Goal: Transaction & Acquisition: Purchase product/service

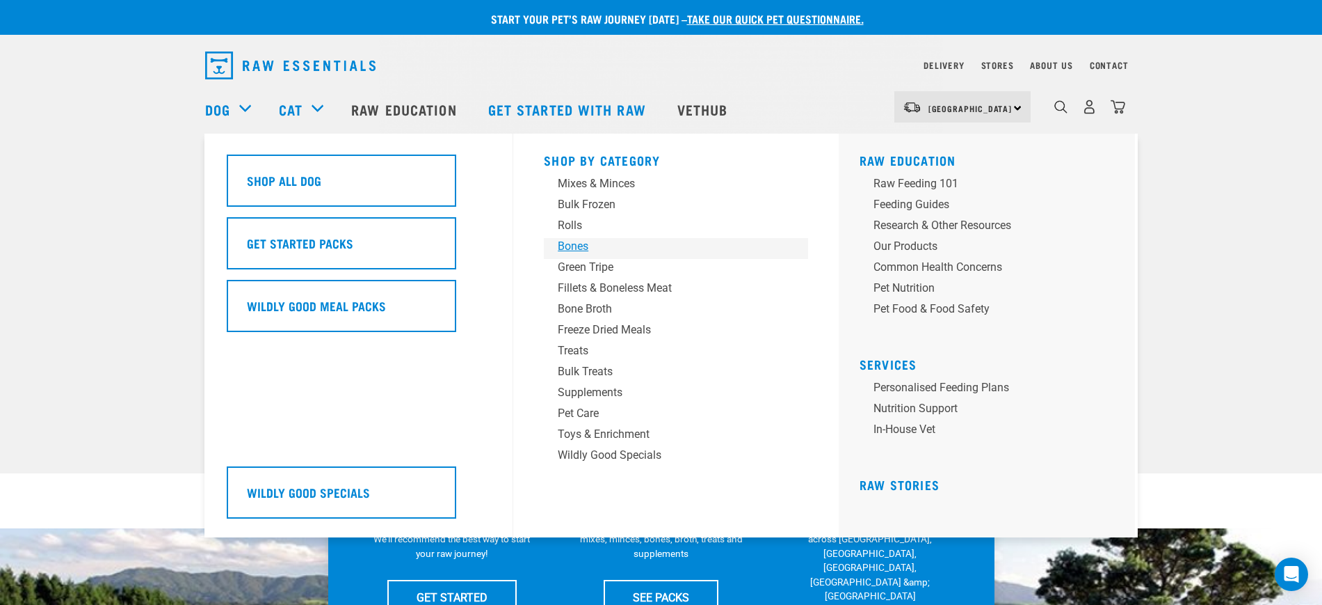
click at [571, 244] on div "Bones" at bounding box center [666, 246] width 217 height 17
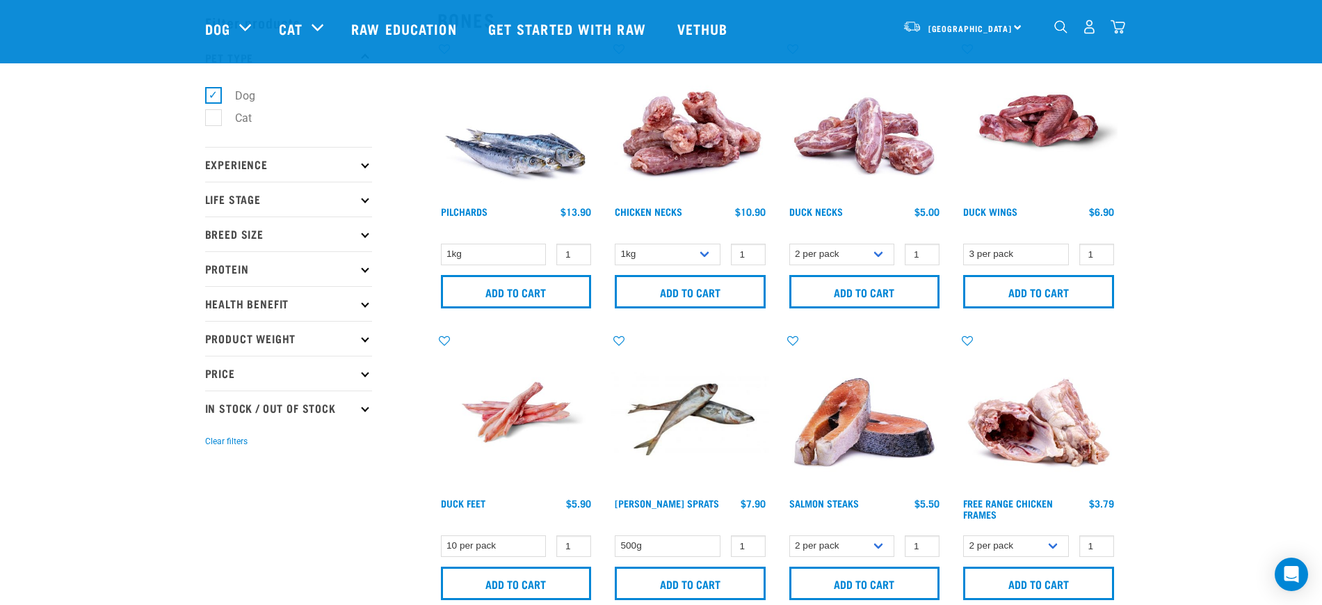
scroll to position [87, 0]
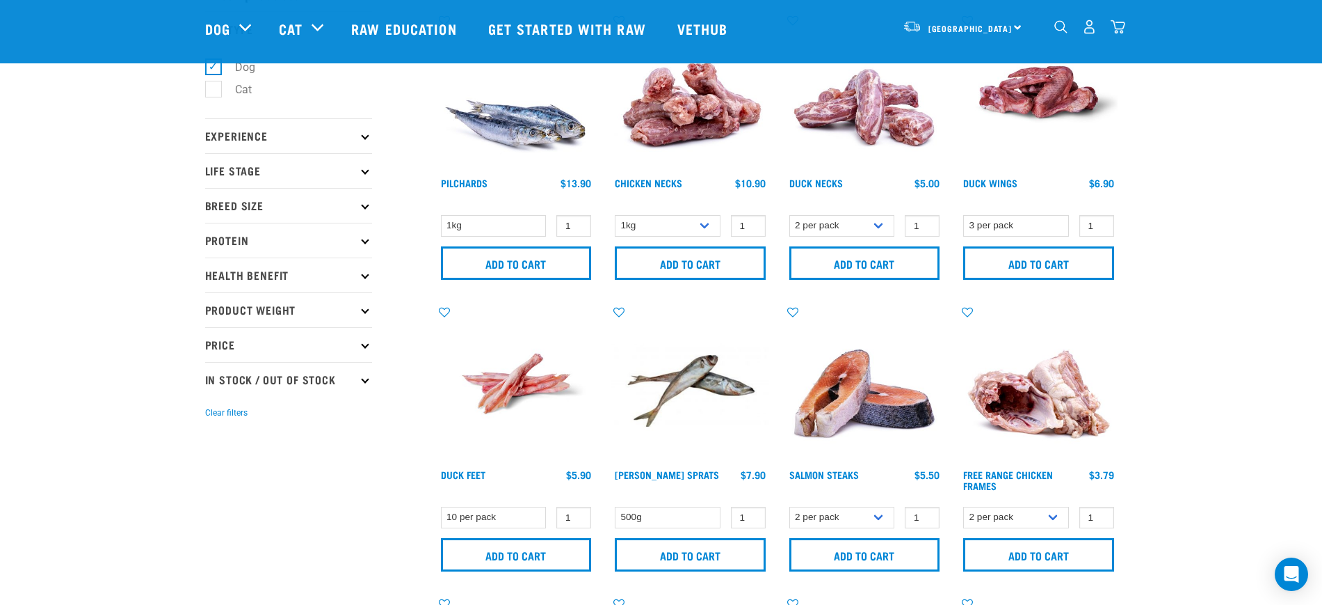
click at [266, 201] on p "Breed Size" at bounding box center [288, 205] width 167 height 35
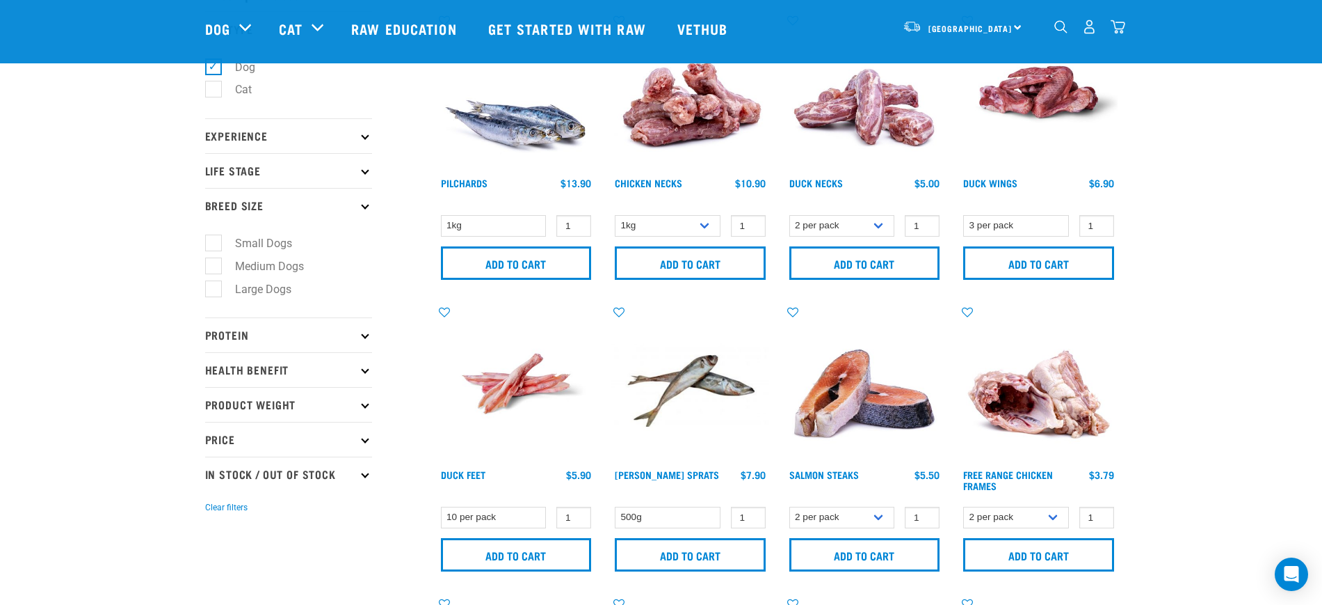
click at [215, 265] on label "Medium Dogs" at bounding box center [261, 265] width 97 height 17
click at [214, 265] on input "Medium Dogs" at bounding box center [209, 263] width 9 height 9
checkbox input "true"
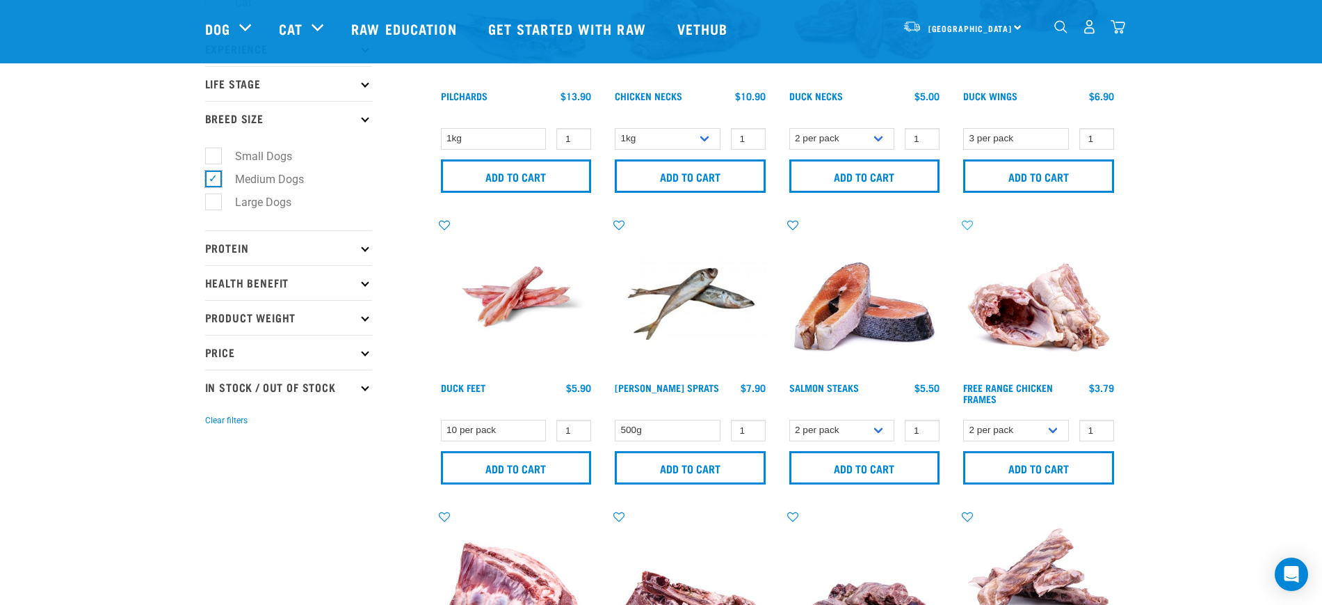
scroll to position [231, 0]
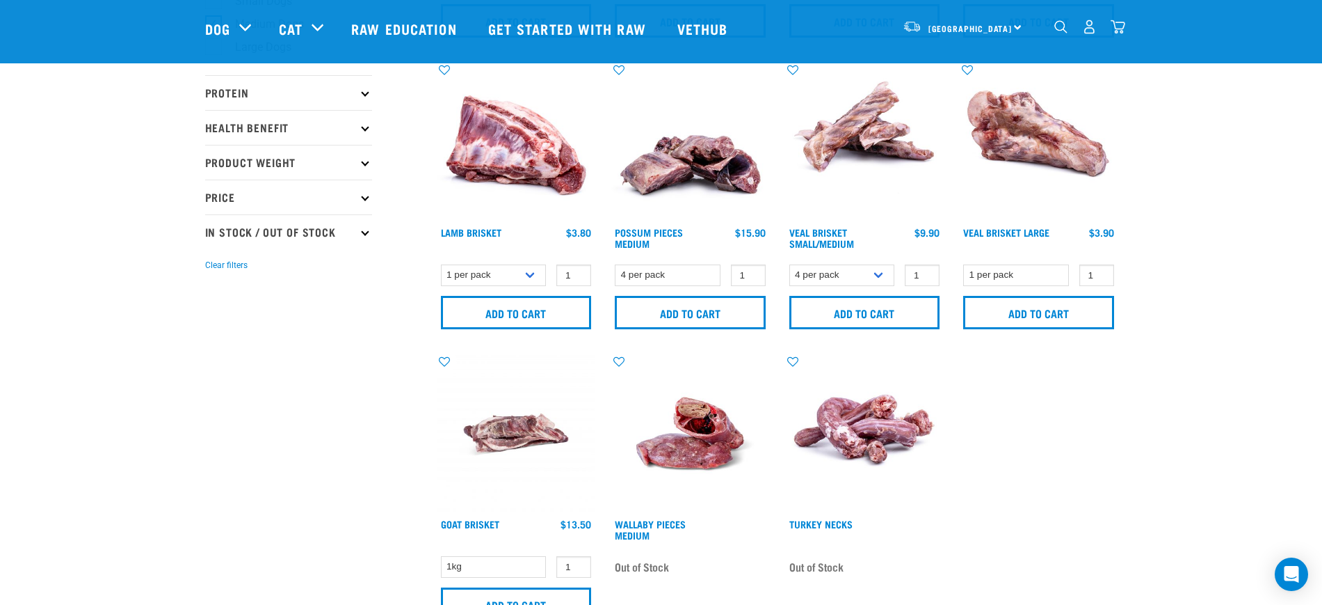
scroll to position [348, 0]
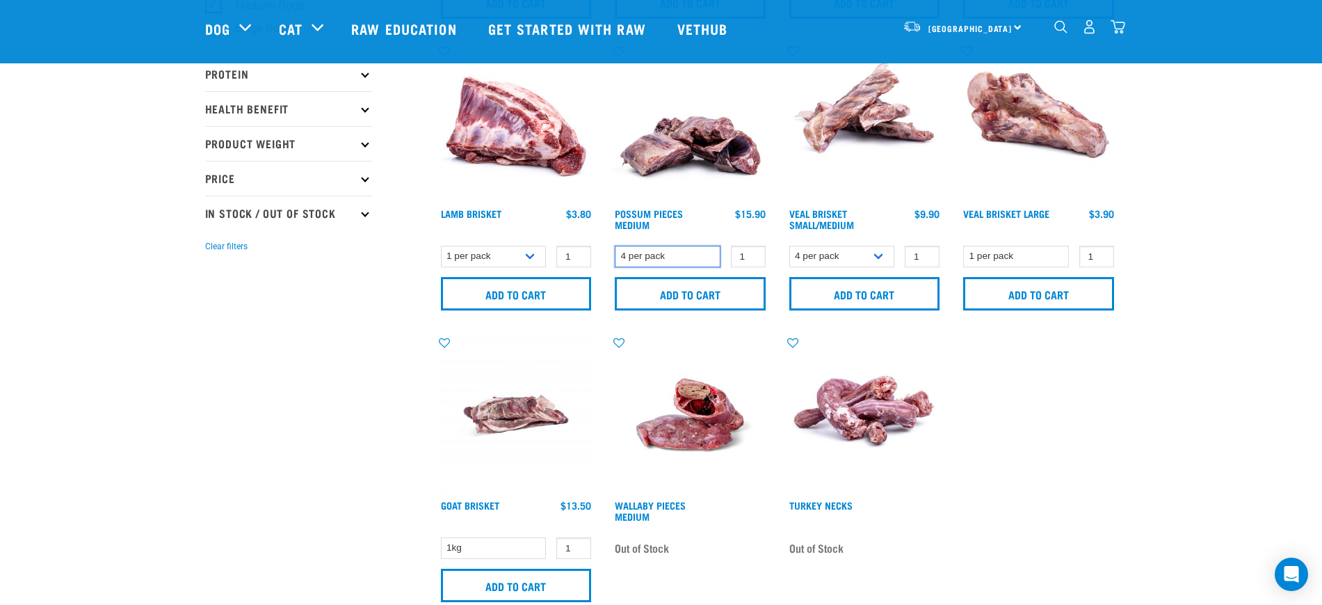
click at [647, 257] on select "4 per pack" at bounding box center [668, 257] width 106 height 22
click at [516, 433] on img at bounding box center [517, 414] width 158 height 158
click at [312, 389] on div "× Filter products Pet Type Dog Cat Experience New Raw Feeder Experienced Raw Fe…" at bounding box center [313, 352] width 232 height 1304
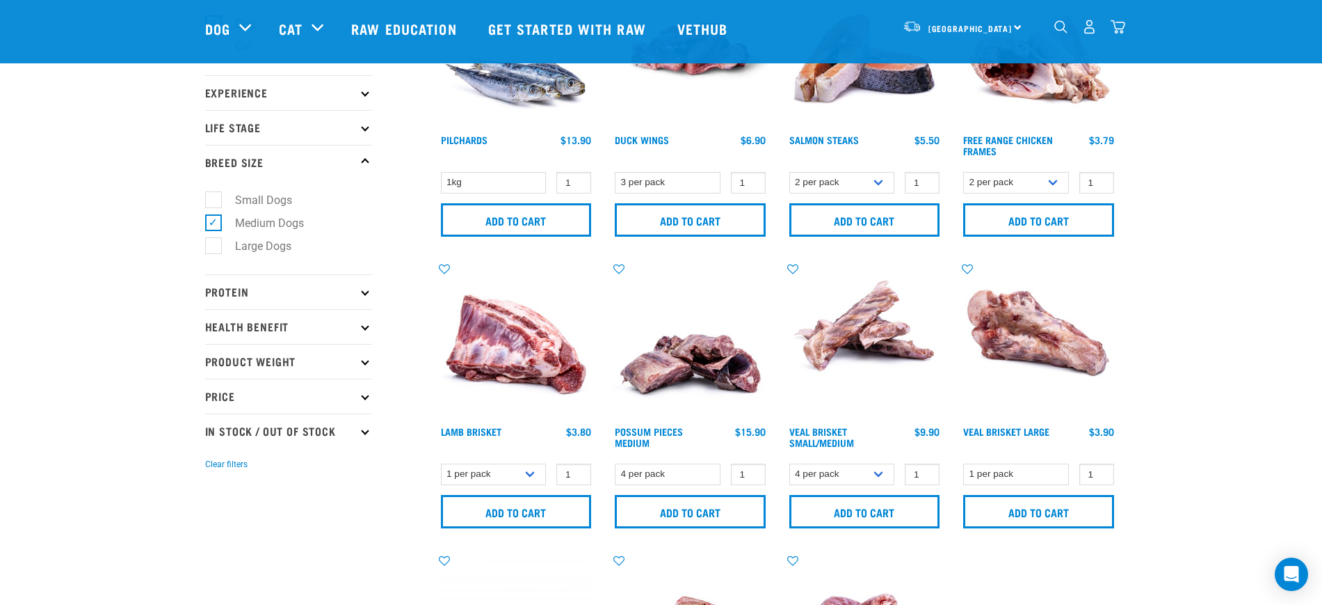
scroll to position [87, 0]
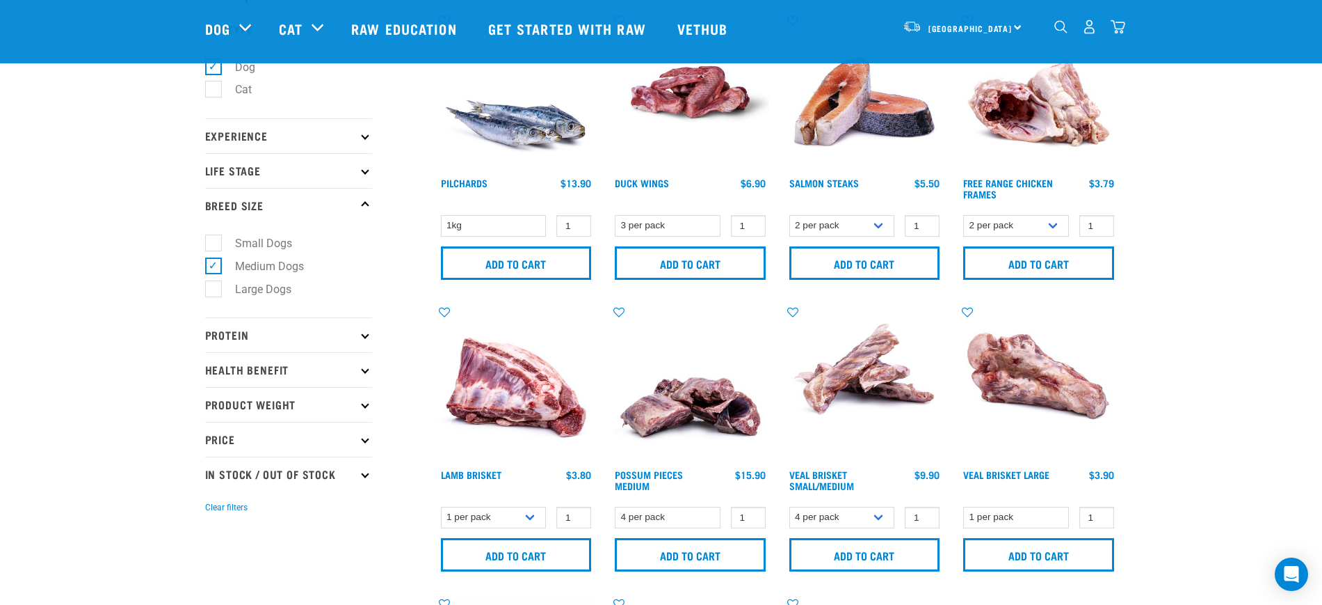
click at [216, 241] on label "Small Dogs" at bounding box center [255, 242] width 85 height 17
click at [214, 241] on input "Small Dogs" at bounding box center [209, 241] width 9 height 9
checkbox input "true"
click at [216, 263] on label "Medium Dogs" at bounding box center [261, 265] width 97 height 17
click at [214, 263] on input "Medium Dogs" at bounding box center [209, 263] width 9 height 9
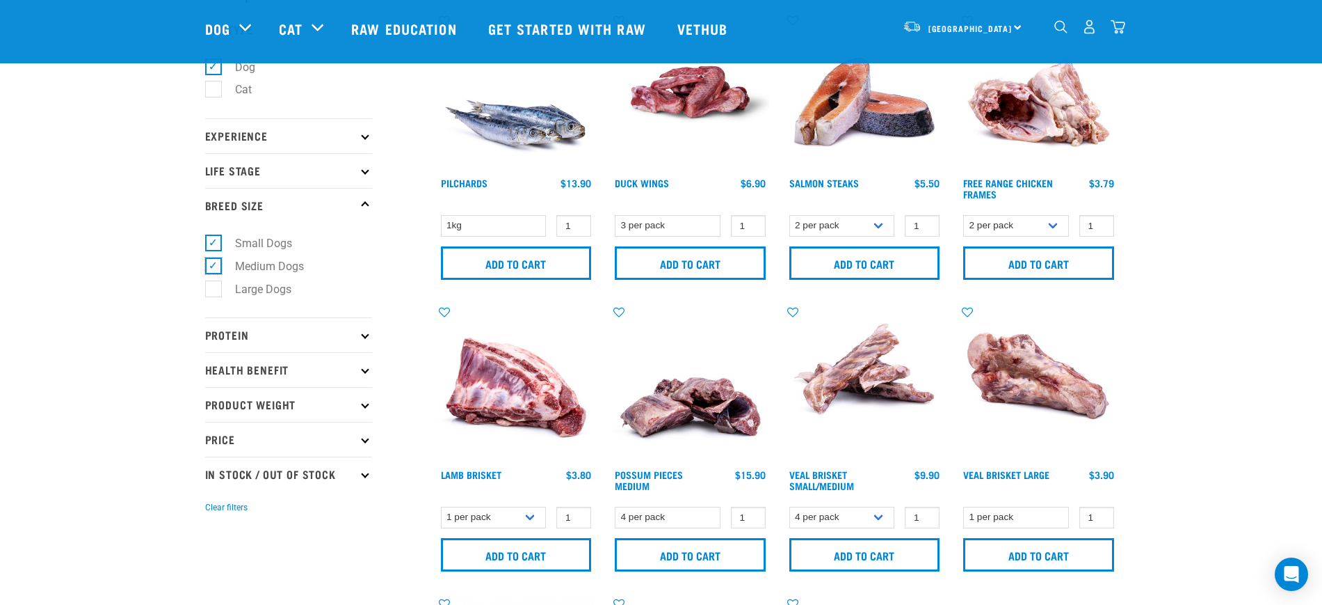
checkbox input "false"
